Goal: Information Seeking & Learning: Learn about a topic

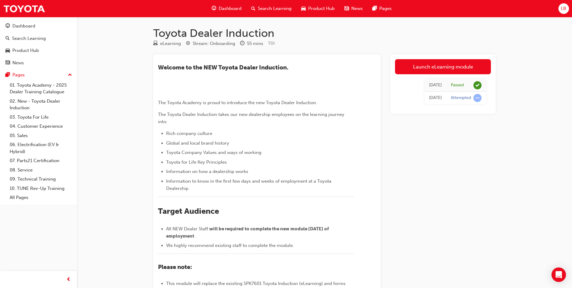
click at [269, 8] on span "Search Learning" at bounding box center [275, 8] width 34 height 7
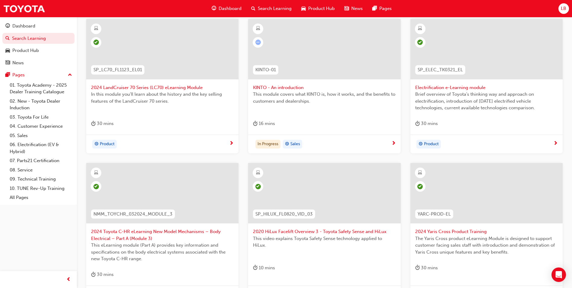
scroll to position [60, 0]
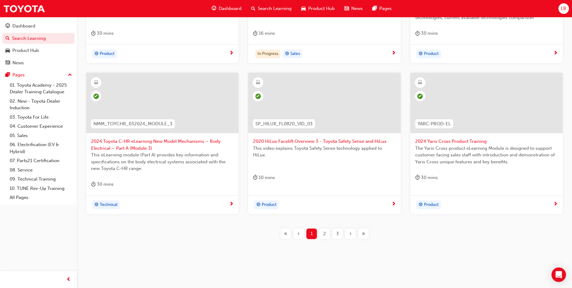
click at [324, 231] on span "2" at bounding box center [324, 233] width 3 height 7
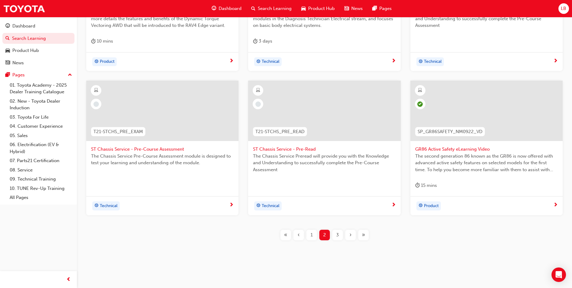
scroll to position [204, 0]
click at [335, 232] on div "3" at bounding box center [337, 233] width 11 height 11
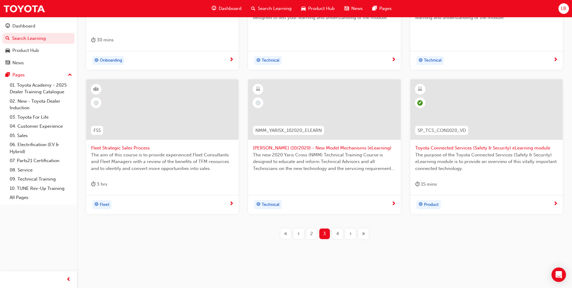
click at [338, 234] on span "4" at bounding box center [337, 233] width 3 height 7
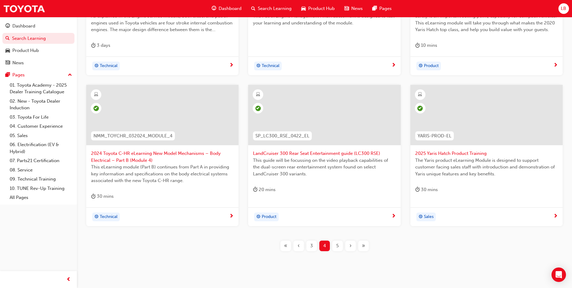
scroll to position [204, 0]
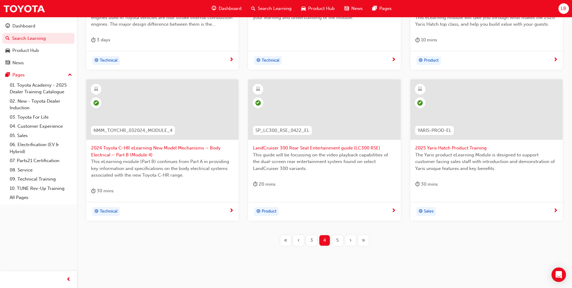
click at [313, 241] on span "3" at bounding box center [311, 240] width 3 height 7
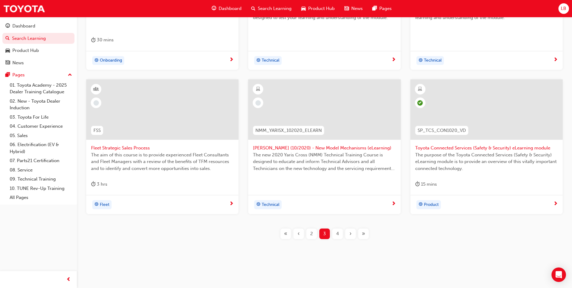
click at [311, 236] on span "2" at bounding box center [311, 233] width 3 height 7
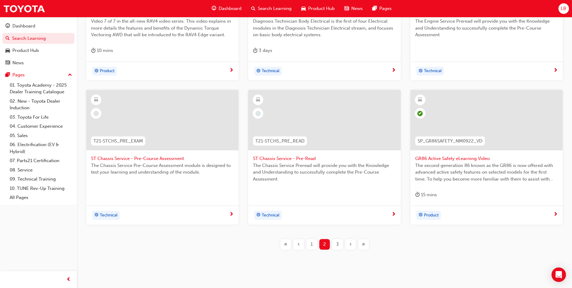
scroll to position [204, 0]
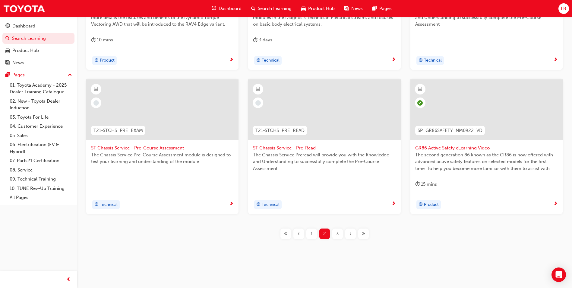
click at [335, 232] on div "3" at bounding box center [337, 233] width 11 height 11
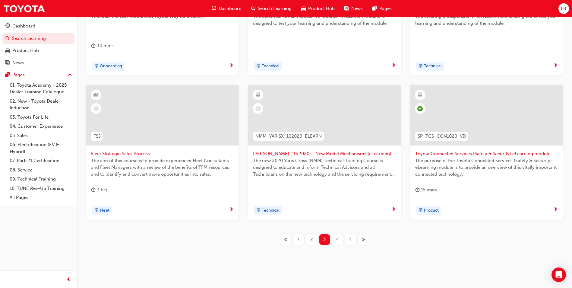
scroll to position [204, 0]
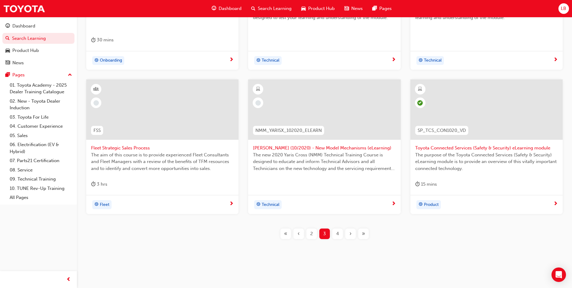
click at [292, 148] on span "[PERSON_NAME] (10/2020) - New Model Mechanisms (eLearning)" at bounding box center [324, 147] width 143 height 7
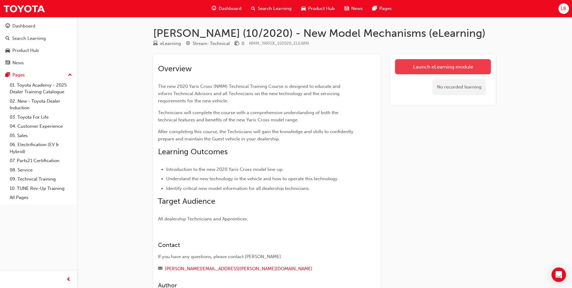
click at [442, 70] on link "Launch eLearning module" at bounding box center [443, 66] width 96 height 15
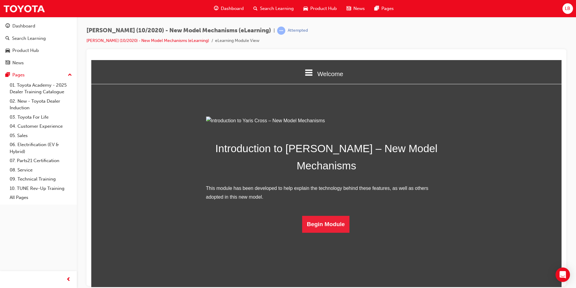
scroll to position [12, 0]
click at [312, 232] on button "Begin Module" at bounding box center [326, 223] width 48 height 17
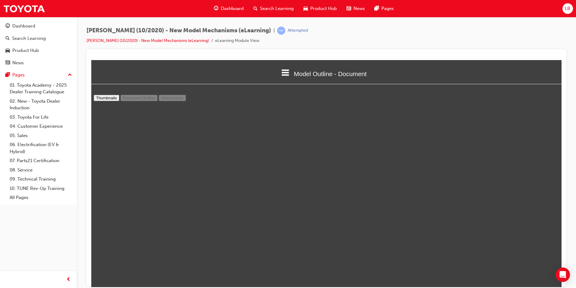
scroll to position [1721, 0]
type input "12"
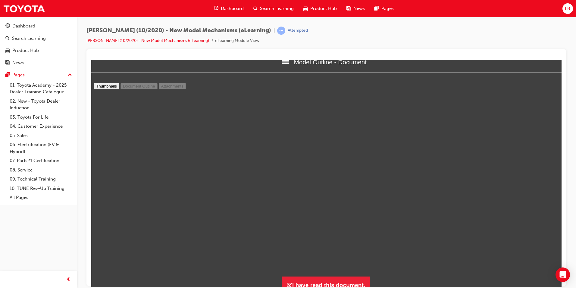
scroll to position [18, 0]
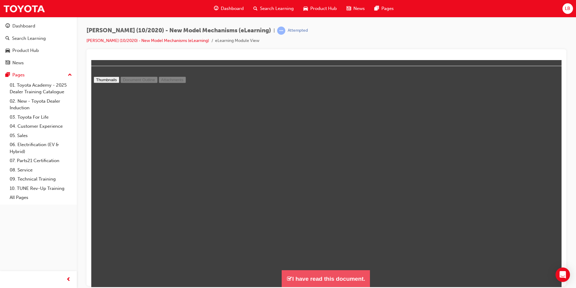
click at [336, 282] on button "I have read this document." at bounding box center [326, 277] width 88 height 17
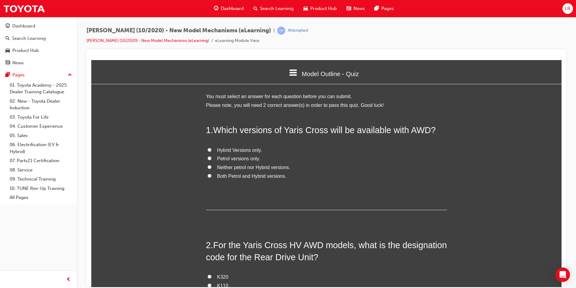
click at [231, 150] on span "Hybrid Versions only." at bounding box center [239, 149] width 45 height 5
click at [212, 150] on input "Hybrid Versions only." at bounding box center [210, 149] width 4 height 4
radio input "true"
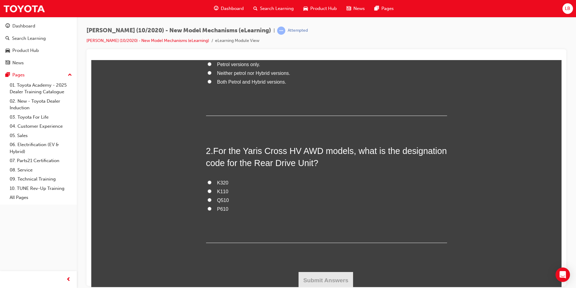
scroll to position [96, 0]
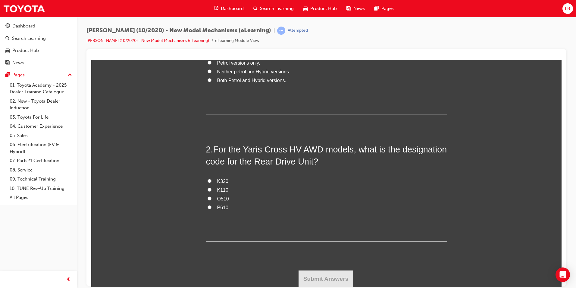
click at [223, 200] on span "Q510" at bounding box center [223, 198] width 12 height 5
click at [212, 200] on input "Q510" at bounding box center [210, 198] width 4 height 4
radio input "true"
click at [329, 279] on button "Submit Answers" at bounding box center [326, 278] width 55 height 17
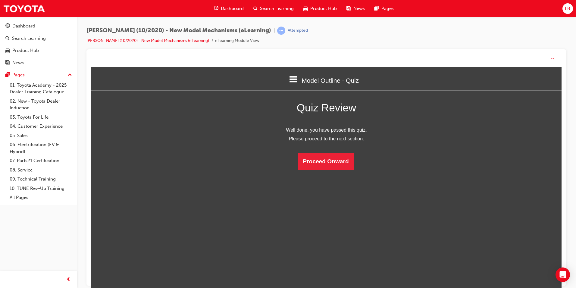
scroll to position [3, 3]
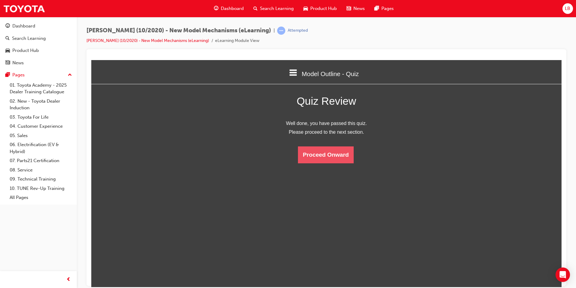
click at [323, 157] on button "Proceed Onward" at bounding box center [325, 154] width 55 height 17
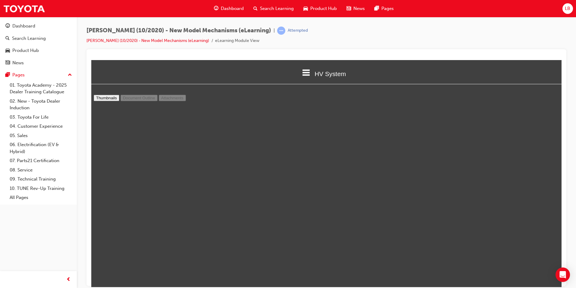
scroll to position [3477, 0]
type input "21"
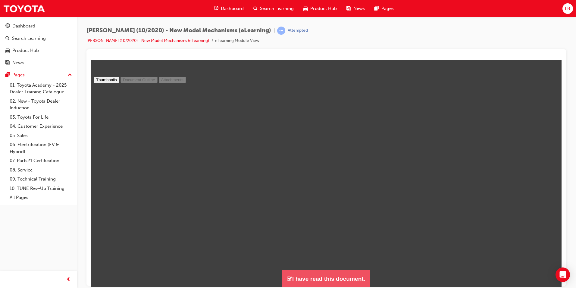
click at [338, 276] on button "I have read this document." at bounding box center [326, 277] width 88 height 17
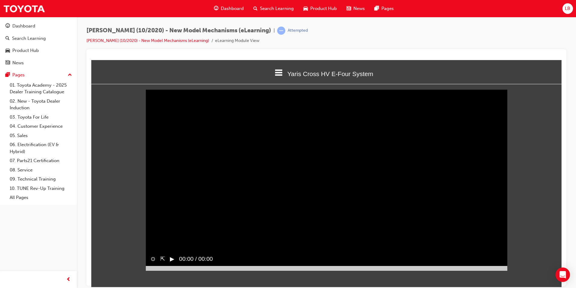
scroll to position [190, 480]
click at [170, 263] on button "▶︎" at bounding box center [172, 258] width 5 height 9
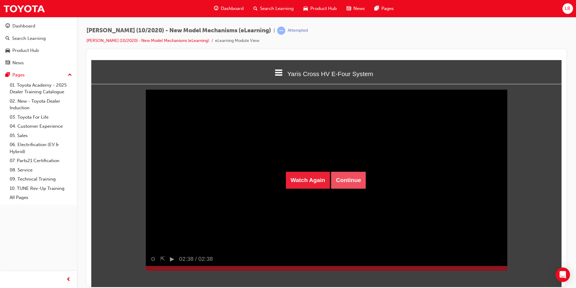
click at [354, 185] on button "Continue" at bounding box center [348, 179] width 35 height 17
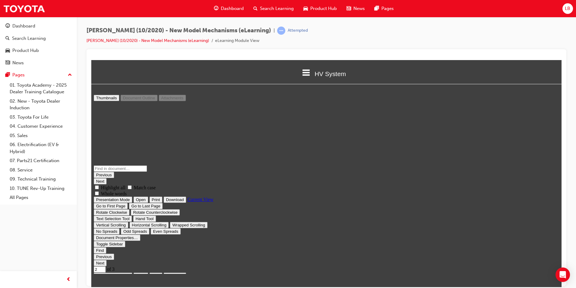
scroll to position [184, 0]
type input "3"
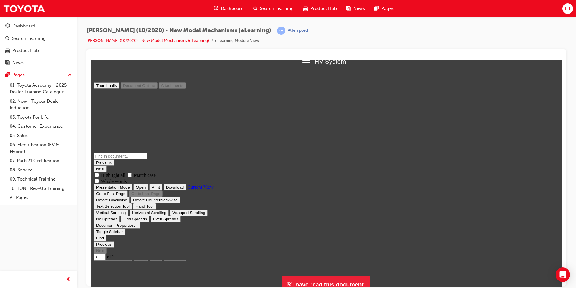
scroll to position [18, 0]
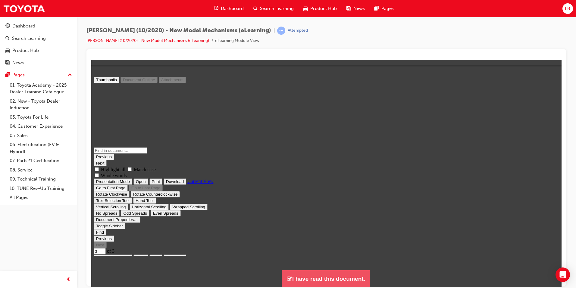
click at [335, 276] on button "I have read this document." at bounding box center [326, 277] width 88 height 17
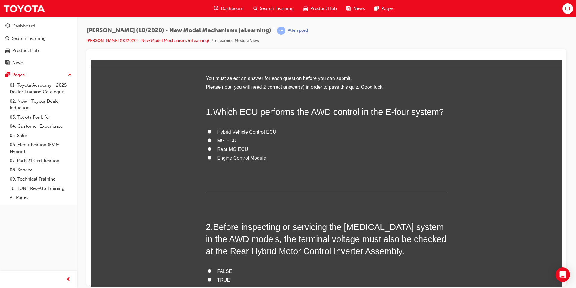
scroll to position [294, 475]
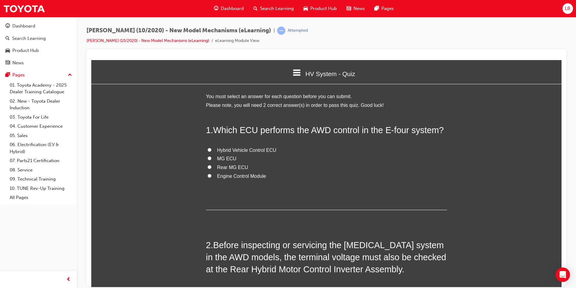
click at [230, 165] on span "Rear MG ECU" at bounding box center [232, 166] width 31 height 5
click at [212, 165] on input "Rear MG ECU" at bounding box center [210, 167] width 4 height 4
radio input "true"
click at [217, 159] on span "MG ECU" at bounding box center [226, 158] width 19 height 5
click at [212, 159] on input "MG ECU" at bounding box center [210, 158] width 4 height 4
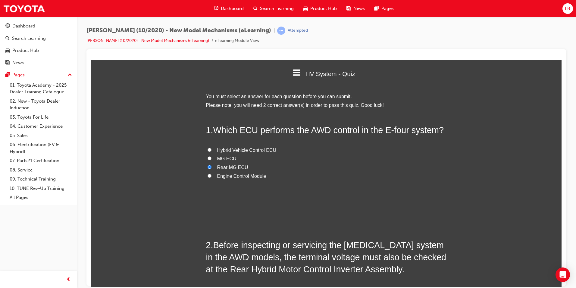
radio input "true"
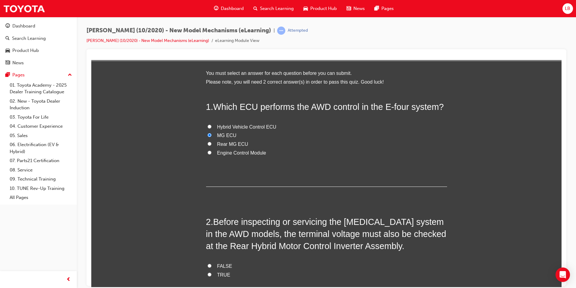
scroll to position [90, 0]
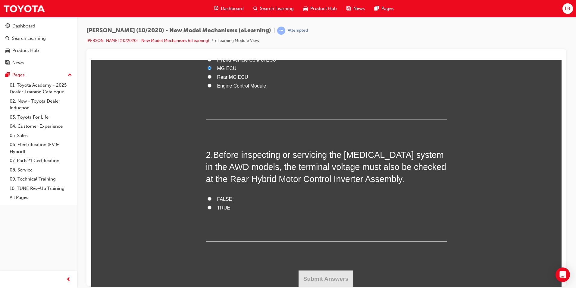
click at [220, 210] on label "TRUE" at bounding box center [326, 207] width 241 height 9
click at [212, 209] on input "TRUE" at bounding box center [210, 207] width 4 height 4
radio input "true"
click at [339, 282] on button "Submit Answers" at bounding box center [326, 278] width 55 height 17
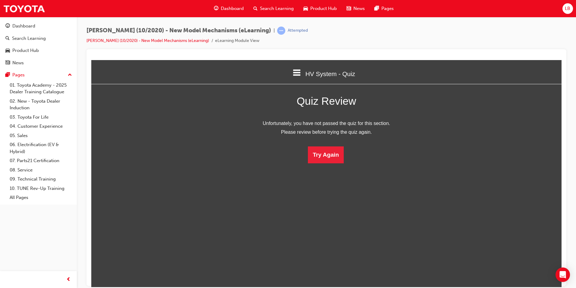
scroll to position [80, 480]
click at [336, 153] on button "Try Again" at bounding box center [326, 154] width 36 height 17
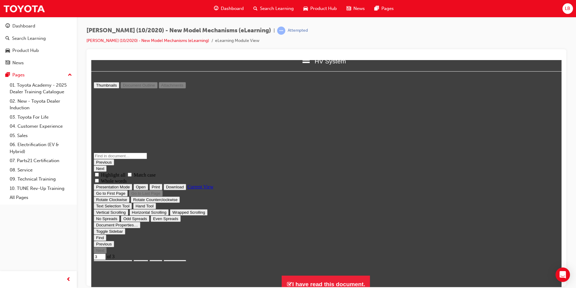
scroll to position [18, 0]
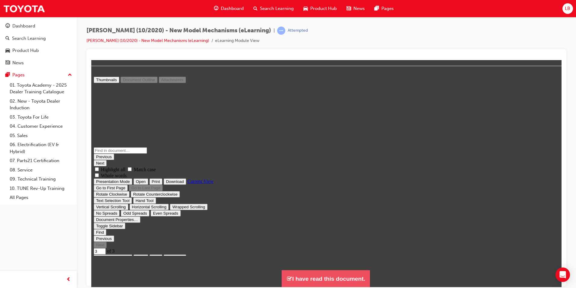
click at [335, 282] on button "I have read this document." at bounding box center [326, 277] width 88 height 17
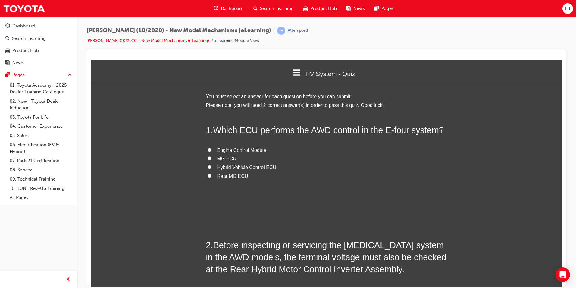
scroll to position [294, 475]
click at [296, 70] on icon at bounding box center [297, 72] width 8 height 6
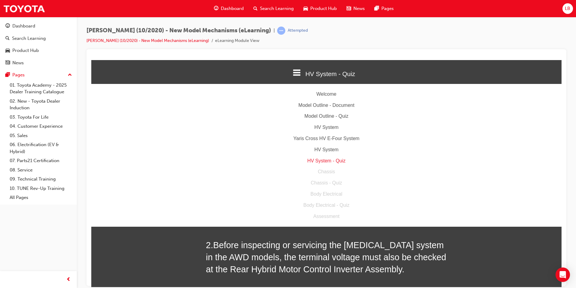
click at [296, 70] on icon at bounding box center [297, 72] width 8 height 6
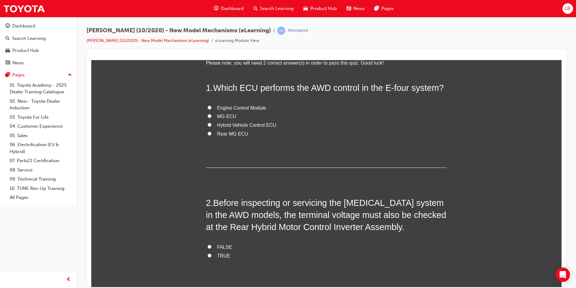
scroll to position [90, 0]
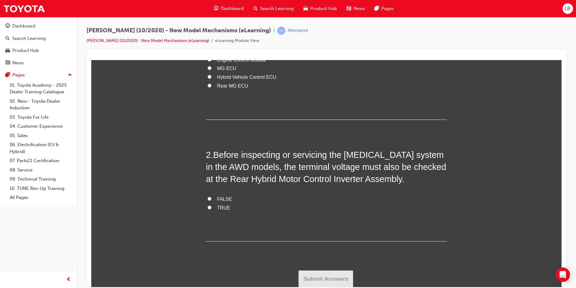
click at [217, 207] on span "TRUE" at bounding box center [223, 207] width 13 height 5
click at [212, 207] on input "TRUE" at bounding box center [210, 207] width 4 height 4
radio input "true"
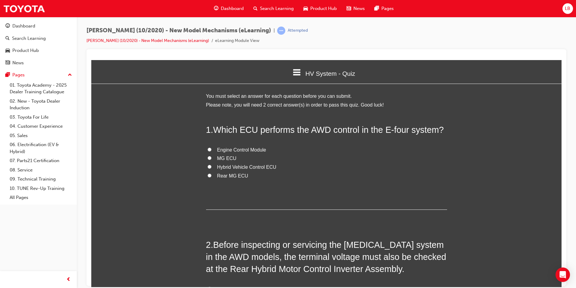
scroll to position [0, 0]
click at [213, 174] on label "Rear MG ECU" at bounding box center [326, 176] width 241 height 9
click at [212, 174] on input "Rear MG ECU" at bounding box center [210, 175] width 4 height 4
radio input "true"
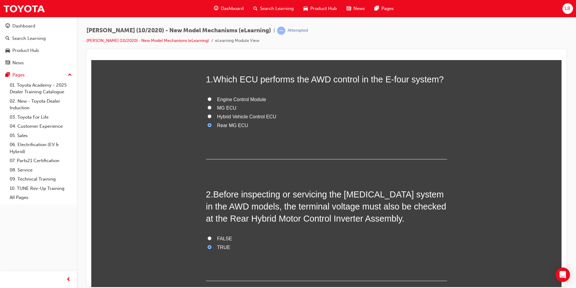
scroll to position [90, 0]
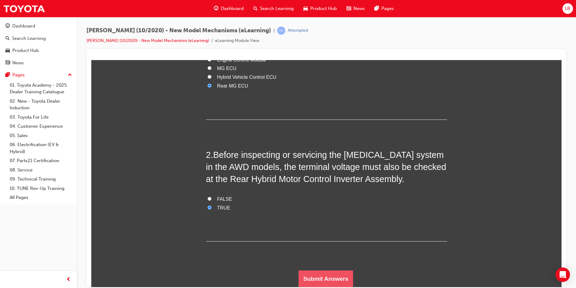
click at [340, 279] on button "Submit Answers" at bounding box center [326, 278] width 55 height 17
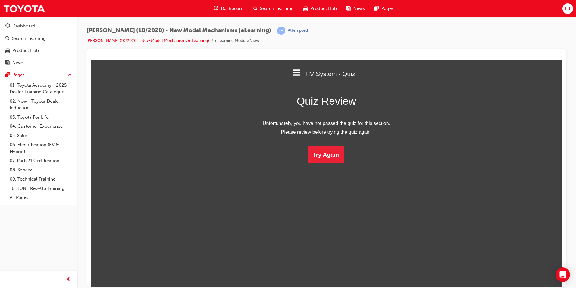
scroll to position [0, 0]
click at [325, 155] on button "Try Again" at bounding box center [326, 154] width 36 height 17
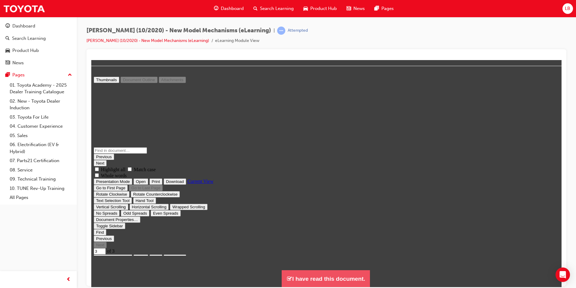
click at [331, 278] on button "I have read this document." at bounding box center [326, 277] width 88 height 17
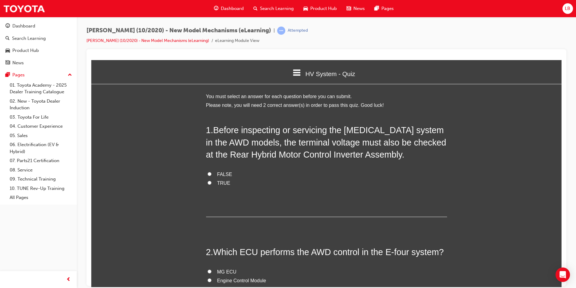
click at [207, 184] on label "TRUE" at bounding box center [326, 182] width 241 height 9
click at [208, 184] on input "TRUE" at bounding box center [210, 182] width 4 height 4
radio input "true"
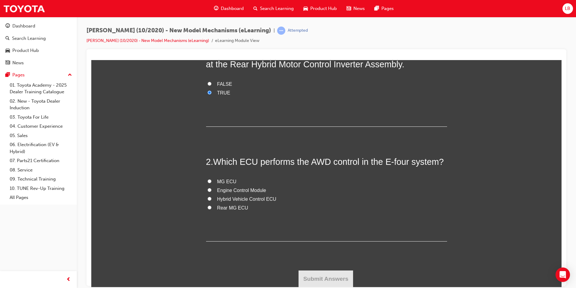
click at [241, 199] on span "Hybrid Vehicle Control ECU" at bounding box center [246, 198] width 59 height 5
click at [212, 199] on input "Hybrid Vehicle Control ECU" at bounding box center [210, 198] width 4 height 4
radio input "true"
click at [335, 279] on button "Submit Answers" at bounding box center [326, 278] width 55 height 17
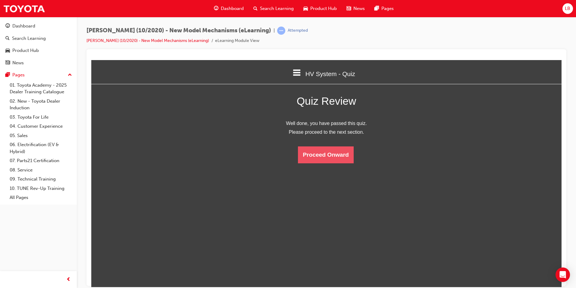
click at [338, 153] on button "Proceed Onward" at bounding box center [325, 154] width 55 height 17
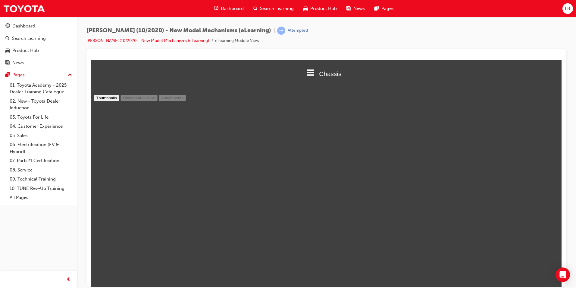
scroll to position [365, 0]
type input "4"
